Goal: Task Accomplishment & Management: Manage account settings

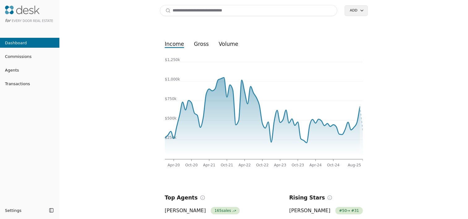
click at [185, 7] on input at bounding box center [249, 10] width 178 height 11
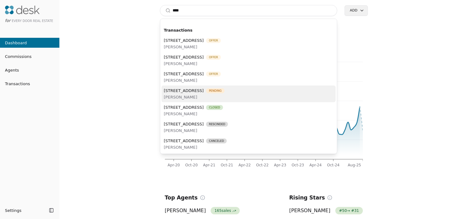
type input "****"
click at [202, 92] on span "1713 S 30th Street, Mount Vernon, WA 98274" at bounding box center [184, 90] width 40 height 7
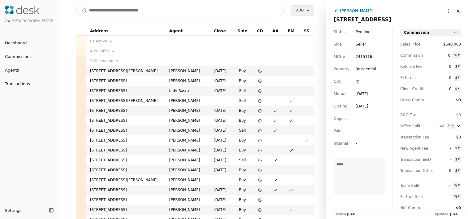
click at [447, 11] on html "for Every Door Real Estate Dashboard Commissions Agents Transactions Settings T…" at bounding box center [234, 109] width 468 height 219
click at [355, 14] on html "for Every Door Real Estate Dashboard Commissions Agents Transactions Settings T…" at bounding box center [234, 109] width 468 height 219
click at [354, 8] on div "Stan Billings" at bounding box center [356, 10] width 33 height 7
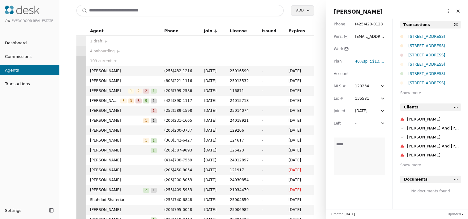
click at [440, 34] on div "1713 S 30th Street, Mount Vernon, WA 98274" at bounding box center [435, 36] width 53 height 6
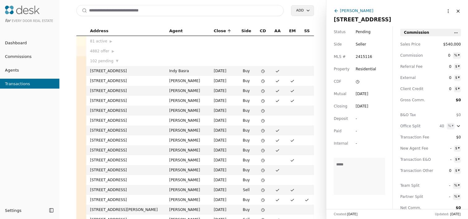
click at [442, 12] on html "for Every Door Real Estate Dashboard Commissions Agents Transactions Settings T…" at bounding box center [234, 109] width 468 height 219
click at [357, 10] on html "for Every Door Real Estate Dashboard Commissions Agents Transactions Settings T…" at bounding box center [234, 109] width 468 height 219
click at [355, 10] on div "Stan Billings" at bounding box center [356, 10] width 33 height 7
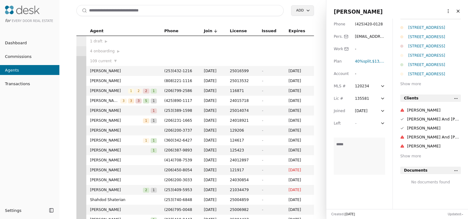
scroll to position [10, 0]
click at [442, 9] on html "for Every Door Real Estate Dashboard Commissions Agents Transactions Settings T…" at bounding box center [234, 109] width 468 height 219
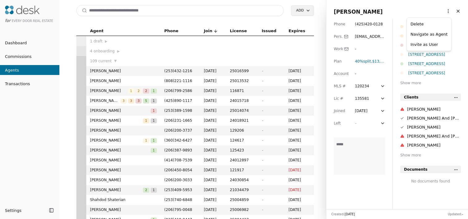
click at [428, 33] on link "Navigate as Agent" at bounding box center [429, 34] width 37 height 7
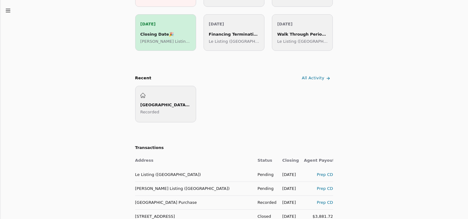
scroll to position [242, 0]
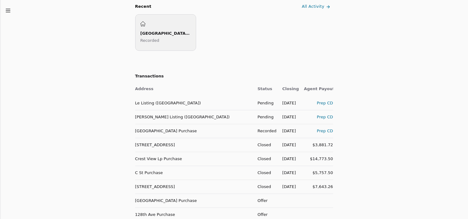
click at [158, 102] on td "Le Listing ([GEOGRAPHIC_DATA])" at bounding box center [194, 103] width 118 height 14
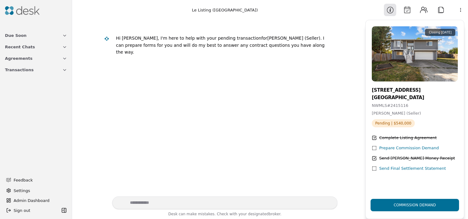
click at [64, 36] on icon "button" at bounding box center [64, 35] width 5 height 5
click at [64, 36] on icon "button" at bounding box center [64, 35] width 2 height 1
click at [64, 50] on button "Recent Chats" at bounding box center [36, 46] width 70 height 11
click at [64, 56] on icon "button" at bounding box center [64, 58] width 5 height 5
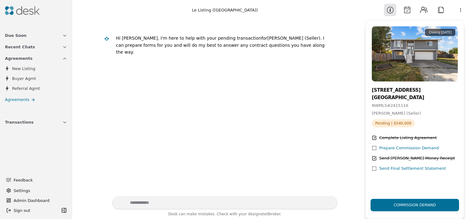
click at [64, 56] on icon "button" at bounding box center [64, 58] width 5 height 5
click at [63, 70] on icon "button" at bounding box center [64, 69] width 5 height 5
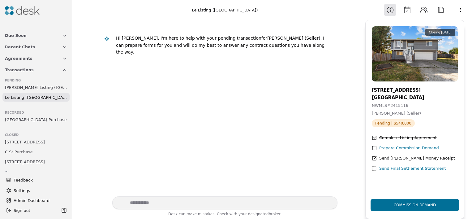
click at [443, 10] on button "Attach" at bounding box center [441, 10] width 12 height 12
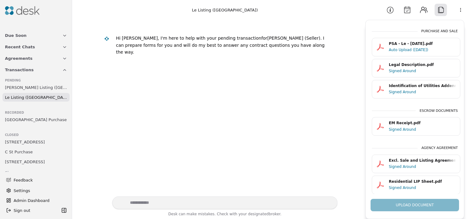
click at [425, 13] on button "Contacts" at bounding box center [424, 10] width 12 height 12
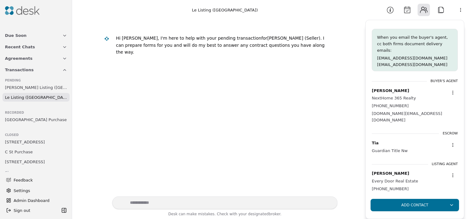
click at [406, 10] on button "Calendar" at bounding box center [407, 10] width 12 height 12
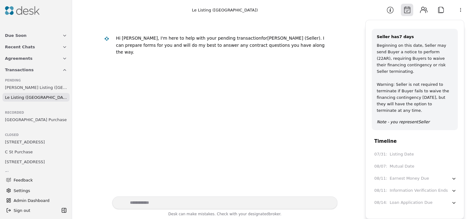
click at [390, 9] on button "Information" at bounding box center [390, 10] width 12 height 12
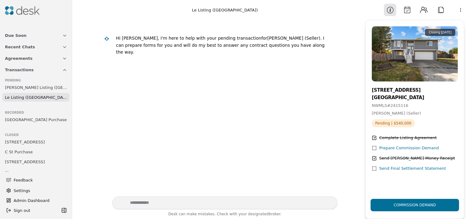
click at [201, 92] on div "Hi Stan, I'm here to help with your pending transaction for Jenny Le (Seller) .…" at bounding box center [219, 108] width 286 height 176
click at [439, 12] on button "Attach" at bounding box center [441, 10] width 12 height 12
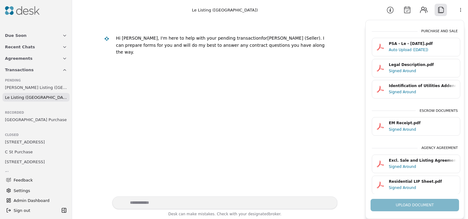
click at [419, 43] on div "PSA - Le - 08/06/2025.pdf" at bounding box center [422, 44] width 67 height 6
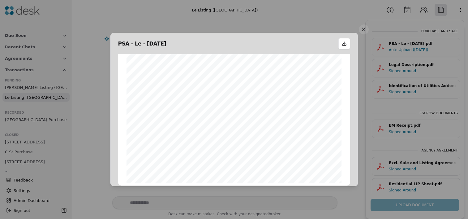
scroll to position [2341, 0]
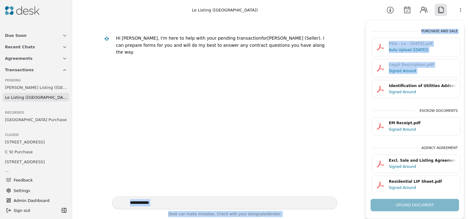
drag, startPoint x: 361, startPoint y: 105, endPoint x: 366, endPoint y: 85, distance: 20.6
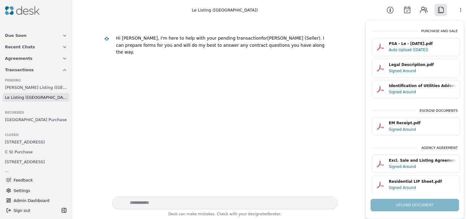
click at [341, 48] on div "Hi Stan, I'm here to help with your pending transaction for Jenny Le (Seller) .…" at bounding box center [219, 108] width 286 height 176
click at [391, 11] on button "Information" at bounding box center [390, 10] width 12 height 12
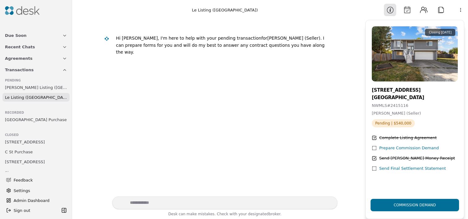
click at [438, 13] on button "Attach" at bounding box center [441, 10] width 12 height 12
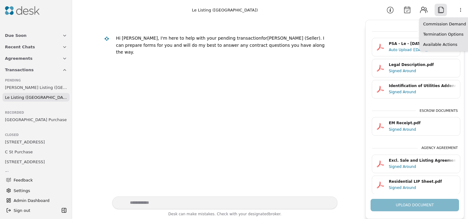
click at [461, 13] on html "Due Soon Recent Chats Agreements Transactions Pending Landers Listing (272nd St…" at bounding box center [234, 109] width 468 height 219
click at [339, 74] on html "Due Soon Recent Chats Agreements Transactions Pending Landers Listing (272nd St…" at bounding box center [234, 109] width 468 height 219
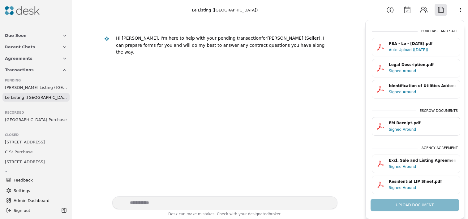
click at [392, 8] on button "Information" at bounding box center [390, 10] width 12 height 12
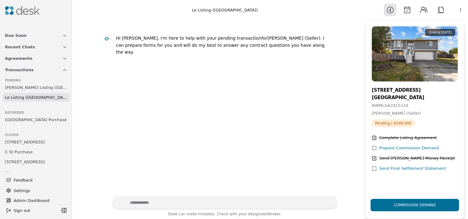
click at [407, 9] on button "Calendar" at bounding box center [407, 10] width 12 height 12
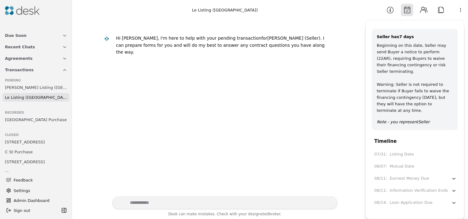
click at [423, 11] on button "Contacts" at bounding box center [424, 10] width 12 height 12
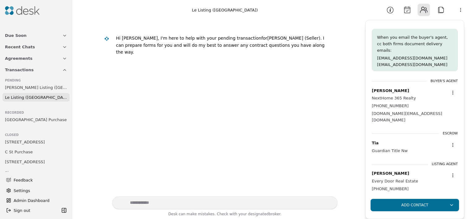
click at [444, 10] on button "Attach" at bounding box center [441, 10] width 12 height 12
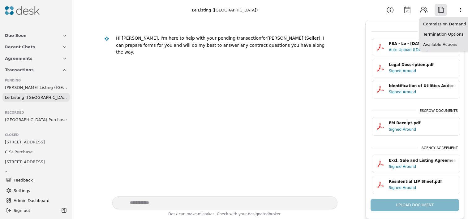
click at [460, 10] on html "Due Soon Recent Chats Agreements Transactions Pending Landers Listing (272nd St…" at bounding box center [234, 109] width 468 height 219
click at [439, 45] on div "Available Actions" at bounding box center [445, 44] width 48 height 10
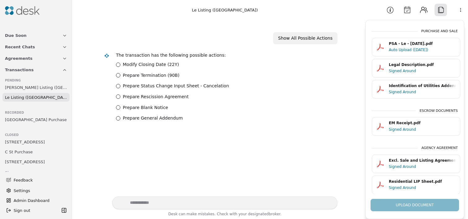
click at [394, 12] on button "Information" at bounding box center [390, 10] width 12 height 12
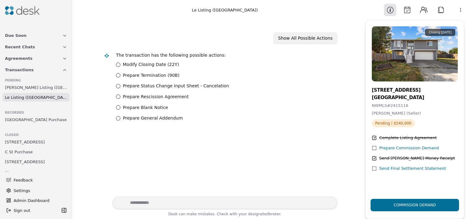
click at [405, 11] on button "Calendar" at bounding box center [407, 10] width 12 height 12
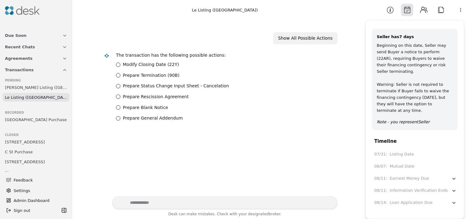
click at [32, 34] on button "Due Soon" at bounding box center [36, 35] width 70 height 11
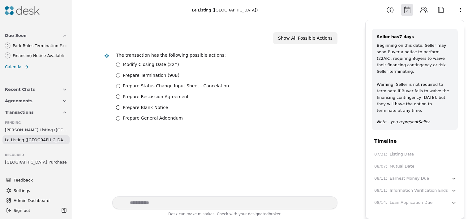
click at [41, 87] on button "Recent Chats" at bounding box center [36, 89] width 70 height 11
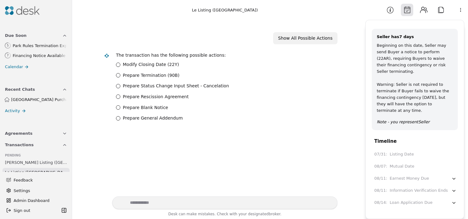
drag, startPoint x: 33, startPoint y: 131, endPoint x: 37, endPoint y: 129, distance: 4.2
click at [33, 131] on button "Agreements" at bounding box center [36, 133] width 70 height 11
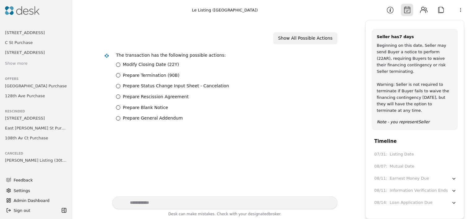
scroll to position [246, 0]
click at [35, 197] on span "Admin Dashboard" at bounding box center [40, 200] width 52 height 7
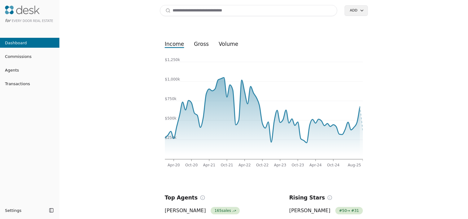
click at [283, 7] on input at bounding box center [249, 10] width 178 height 11
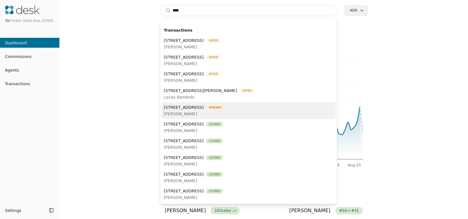
type input "****"
click at [176, 111] on span "Richard Mallory" at bounding box center [194, 114] width 61 height 7
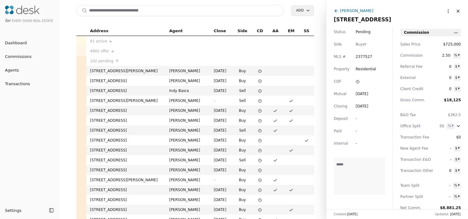
click at [443, 12] on html "for Every Door Real Estate Dashboard Commissions Agents Transactions Settings T…" at bounding box center [234, 109] width 468 height 219
click at [340, 6] on html "for Every Door Real Estate Dashboard Commissions Agents Transactions Settings T…" at bounding box center [234, 109] width 468 height 219
click at [342, 10] on div "Richard Mallory" at bounding box center [356, 10] width 33 height 7
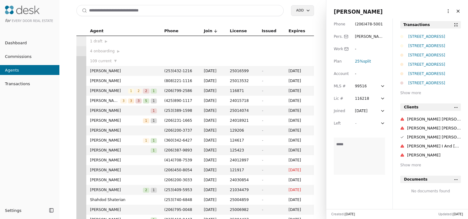
click at [442, 10] on html "for Every Door Real Estate Dashboard Commissions Agents Transactions Settings T…" at bounding box center [234, 109] width 468 height 219
click at [421, 32] on link "Navigate as Agent" at bounding box center [429, 34] width 37 height 7
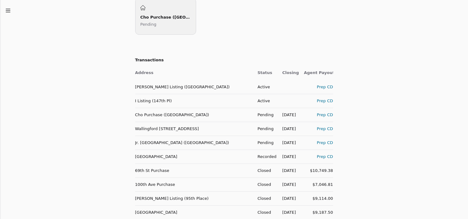
scroll to position [260, 0]
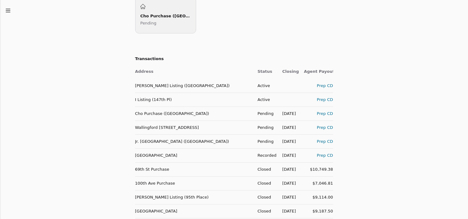
click at [176, 88] on td "[PERSON_NAME] Listing ([GEOGRAPHIC_DATA])" at bounding box center [194, 86] width 118 height 14
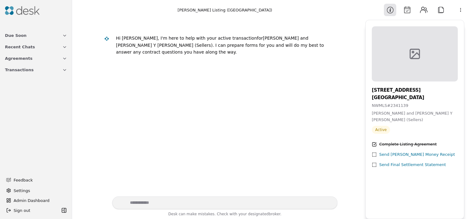
click at [443, 13] on button "Attach" at bounding box center [441, 10] width 12 height 12
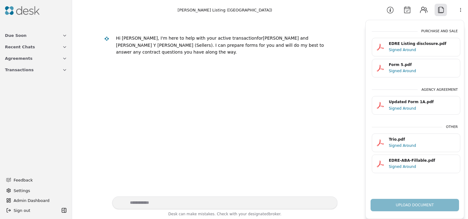
click at [401, 197] on div "Upload Document" at bounding box center [415, 202] width 98 height 17
click at [403, 202] on div "Upload Document" at bounding box center [415, 202] width 98 height 17
